Goal: Information Seeking & Learning: Find specific page/section

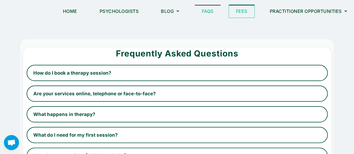
click at [240, 11] on link "Fees" at bounding box center [241, 11] width 25 height 13
